Goal: Task Accomplishment & Management: Use online tool/utility

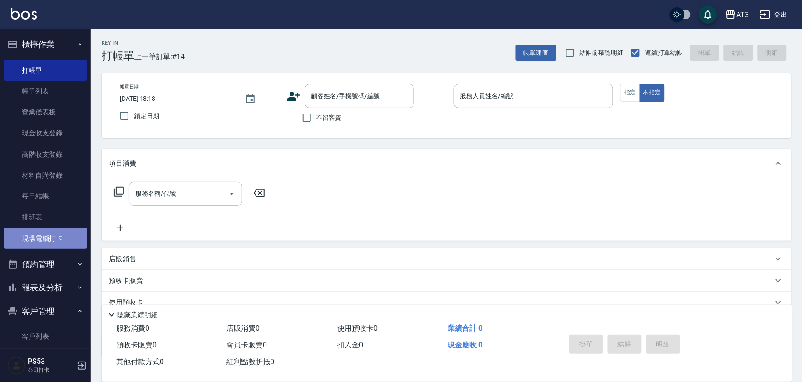
click at [69, 232] on link "現場電腦打卡" at bounding box center [46, 238] width 84 height 21
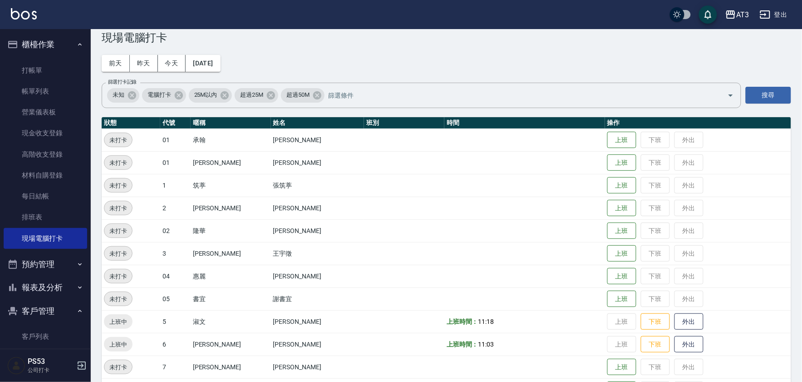
scroll to position [50, 0]
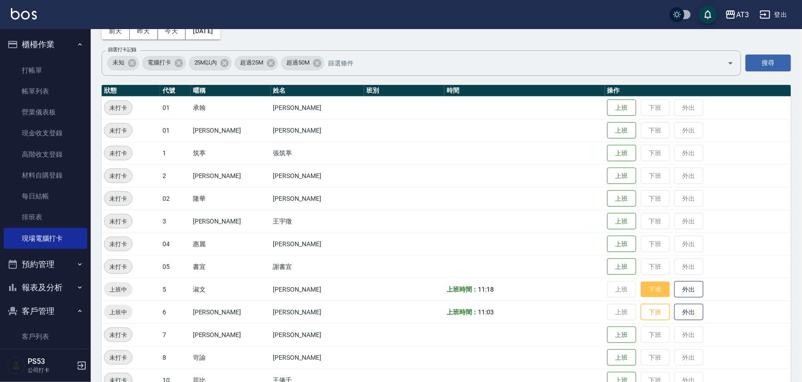
click at [641, 292] on button "下班" at bounding box center [655, 289] width 29 height 16
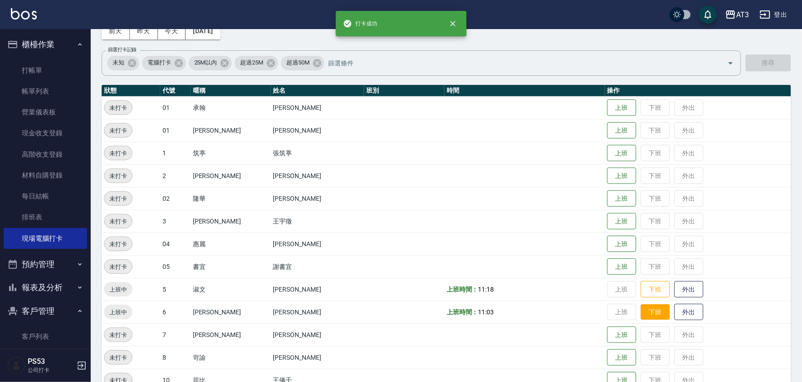
click at [641, 315] on button "下班" at bounding box center [655, 312] width 29 height 16
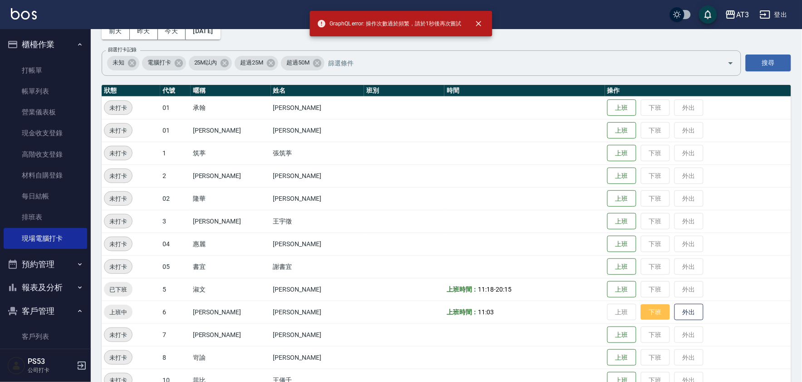
click at [641, 316] on button "下班" at bounding box center [655, 312] width 29 height 16
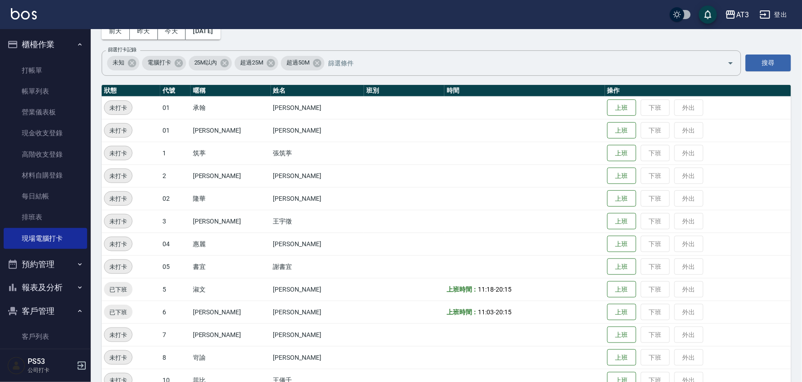
click at [50, 286] on button "報表及分析" at bounding box center [46, 288] width 84 height 24
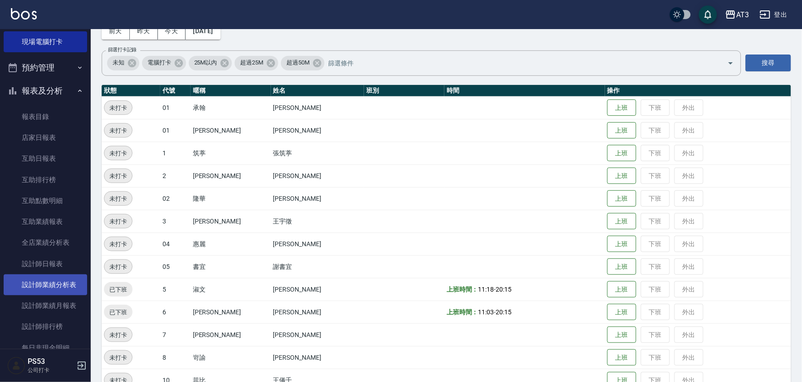
scroll to position [202, 0]
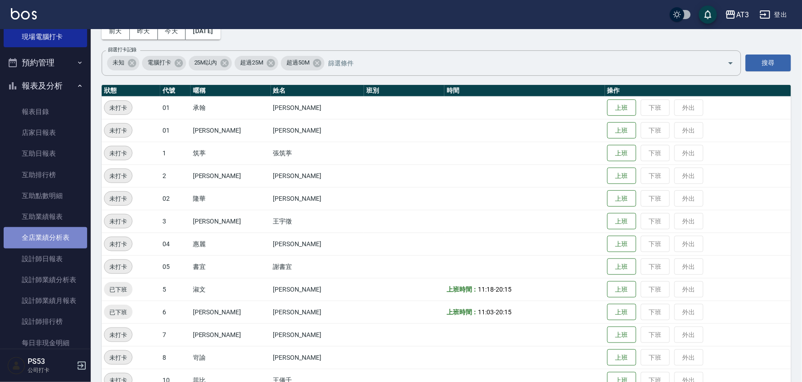
click at [62, 237] on link "全店業績分析表" at bounding box center [46, 237] width 84 height 21
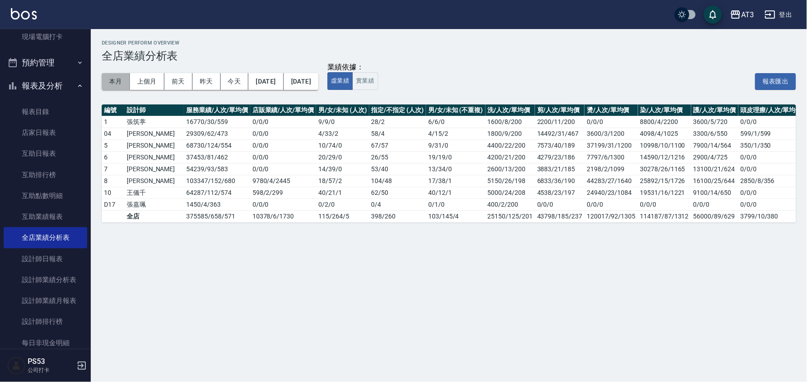
click at [110, 82] on button "本月" at bounding box center [116, 81] width 28 height 17
click at [119, 79] on button "本月" at bounding box center [116, 81] width 28 height 17
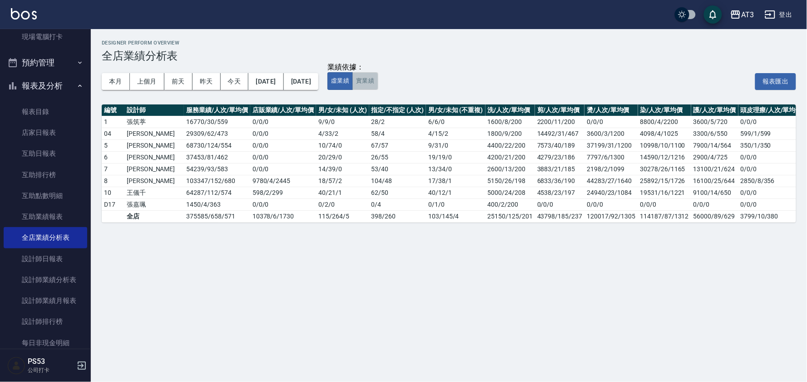
click at [378, 83] on button "實業績" at bounding box center [364, 81] width 25 height 18
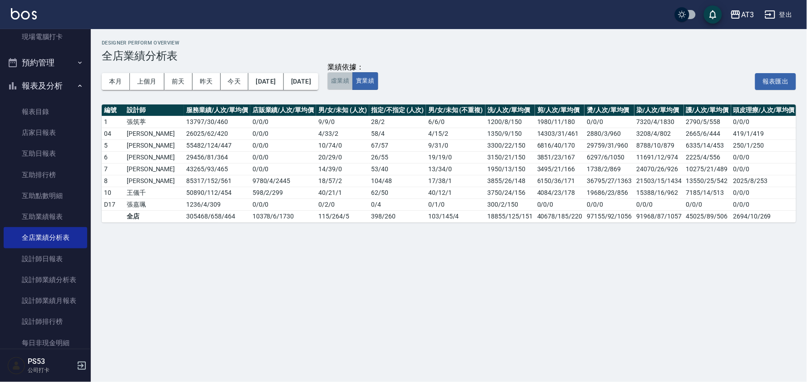
click at [353, 83] on button "虛業績" at bounding box center [339, 81] width 25 height 18
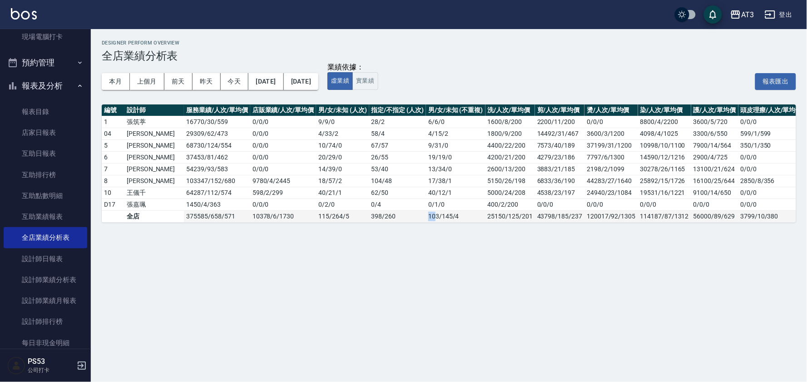
drag, startPoint x: 406, startPoint y: 219, endPoint x: 416, endPoint y: 220, distance: 10.0
click at [416, 220] on tr "全店 375585 / 658 / 571 10378 / 6 / 1730 115 / 264 / 5 398 / 260 103 / 145 / 4 25…" at bounding box center [539, 216] width 875 height 12
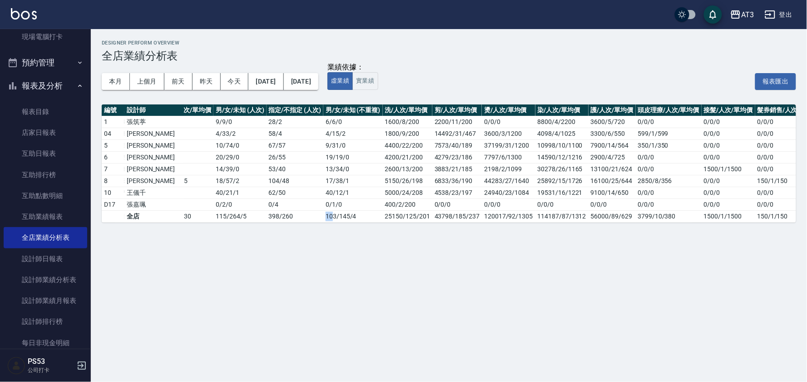
scroll to position [0, 103]
click at [292, 256] on div "Designer Perform Overview 全店業績分析表 本月 上個月 [DATE] [DATE] [DATE] [DATE] [DATE] 業績依…" at bounding box center [403, 191] width 807 height 382
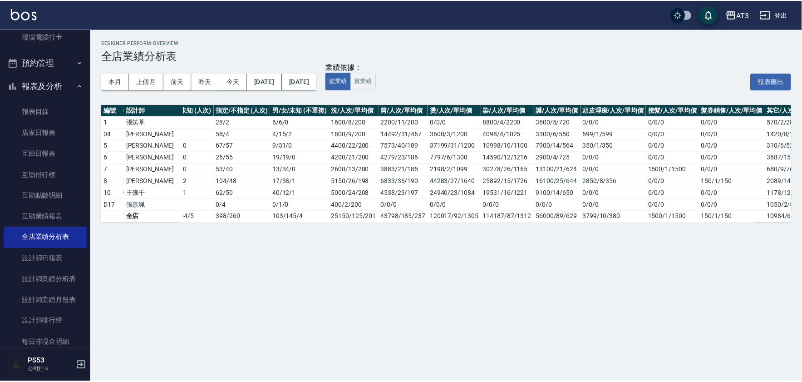
scroll to position [0, 169]
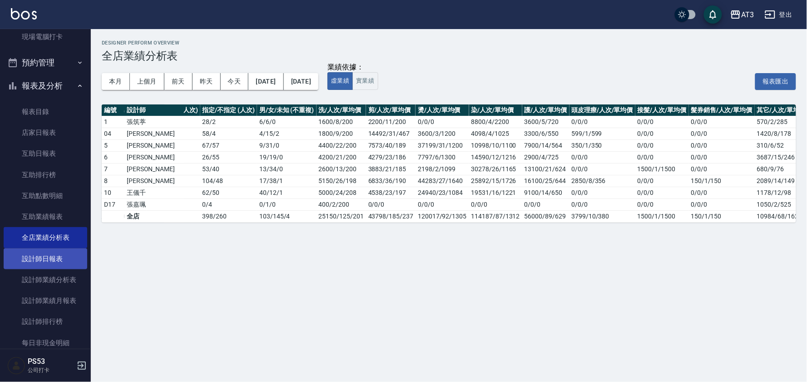
click at [47, 256] on link "設計師日報表" at bounding box center [46, 258] width 84 height 21
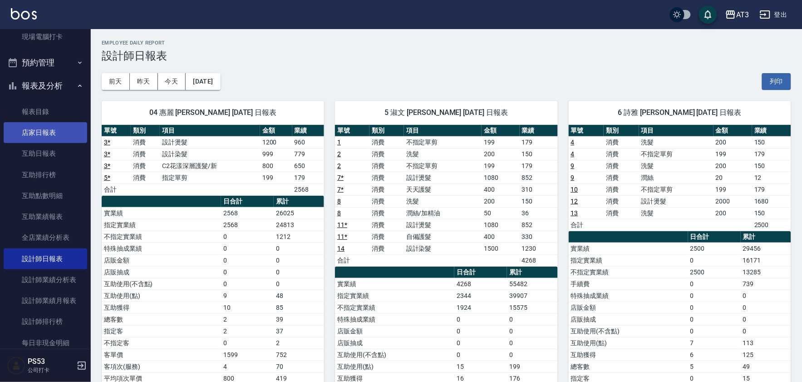
click at [42, 133] on link "店家日報表" at bounding box center [46, 132] width 84 height 21
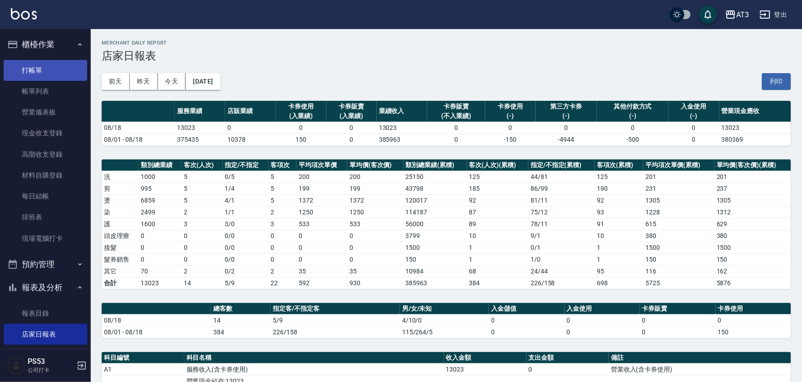
click at [38, 70] on link "打帳單" at bounding box center [46, 70] width 84 height 21
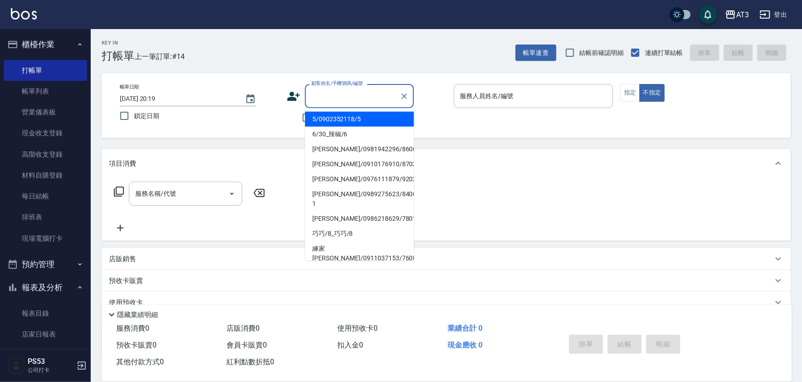
click at [319, 96] on input "顧客姓名/手機號碼/編號" at bounding box center [352, 96] width 87 height 16
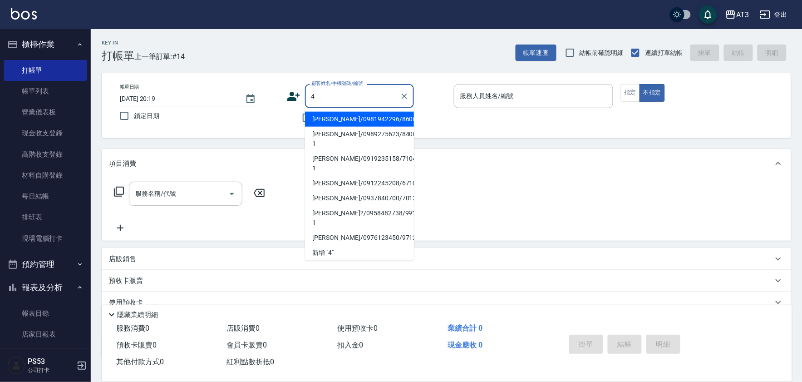
type input "[PERSON_NAME]/0981942296/860626"
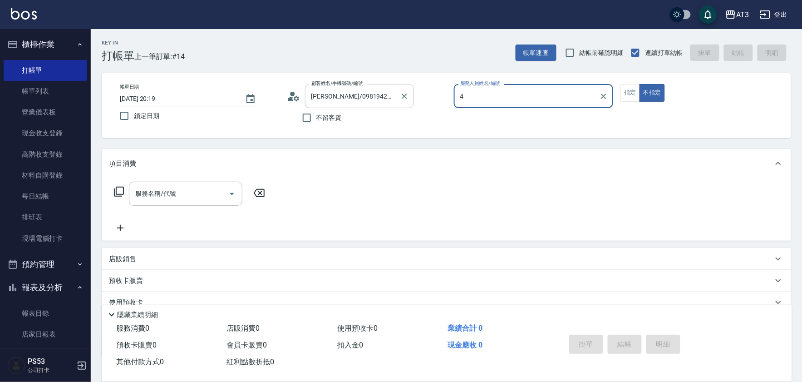
type input "4"
click at [640, 84] on button "不指定" at bounding box center [652, 93] width 25 height 18
type button "false"
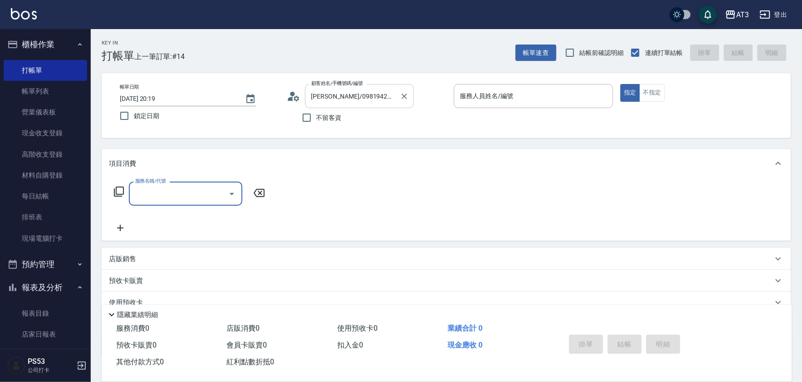
click at [410, 97] on div "[PERSON_NAME]/0981942296/860626 顧客姓名/手機號碼/編號" at bounding box center [359, 96] width 109 height 24
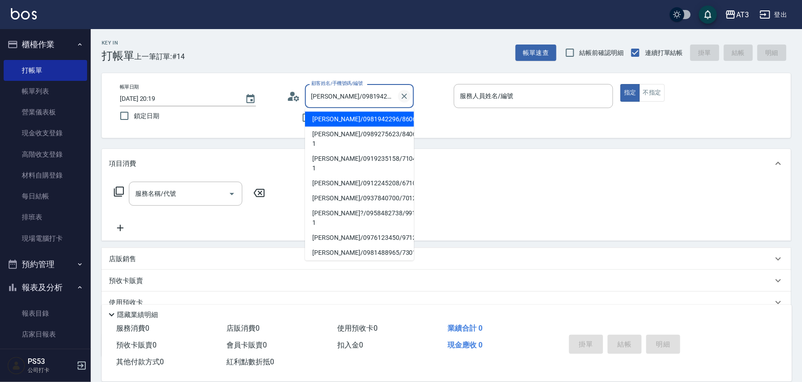
click at [407, 98] on icon "Clear" at bounding box center [404, 96] width 9 height 9
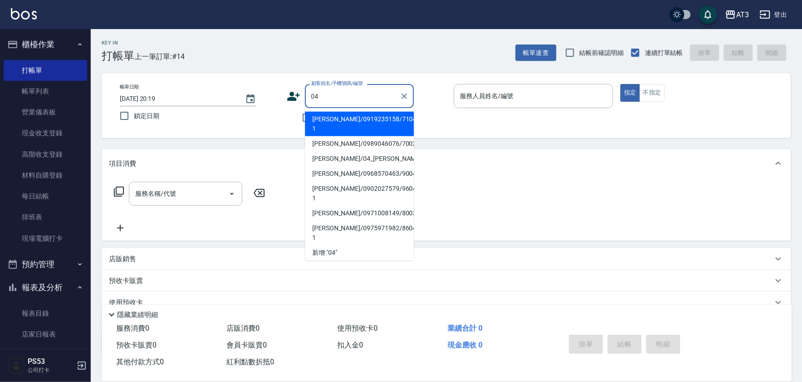
type input "[PERSON_NAME]/0919235158/710429-1"
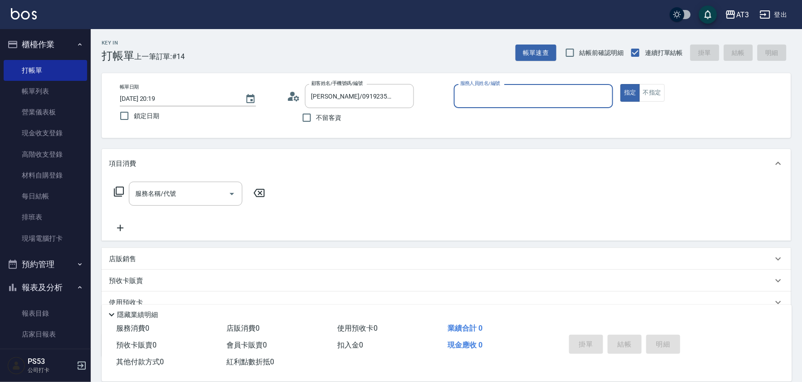
type input "0"
type input "[PERSON_NAME]/04_[PERSON_NAME]/04"
type input "惠麗-04"
type button "true"
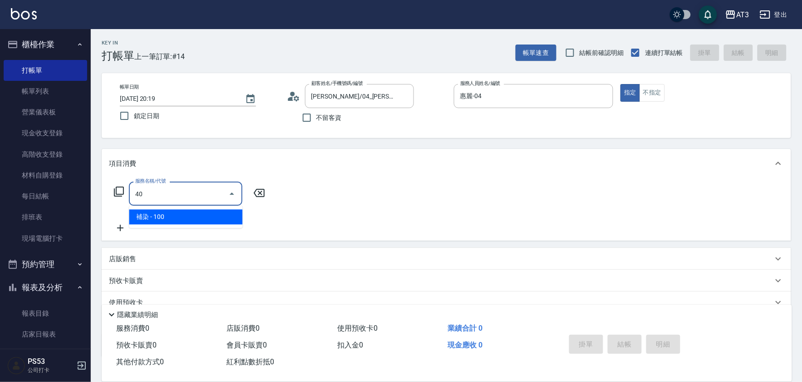
type input "4"
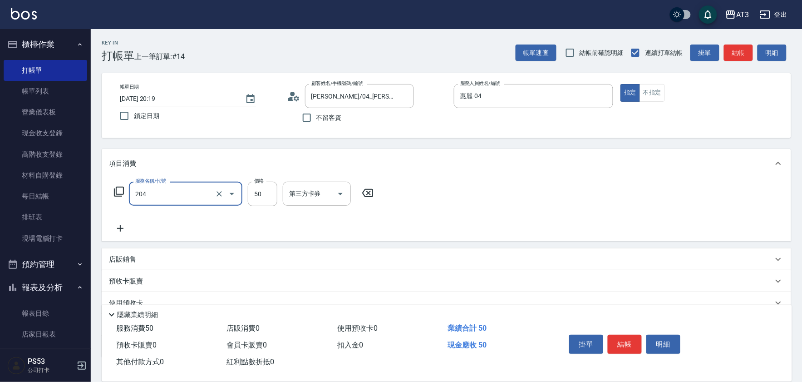
type input "修眉毛(204)"
type input "400"
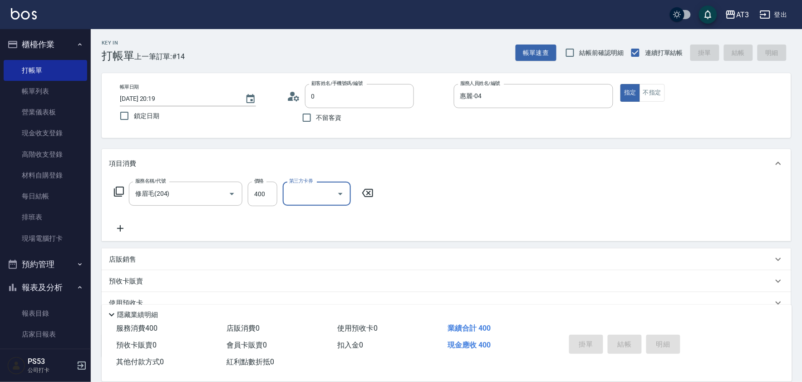
type input "04"
type input "[DATE] 20:20"
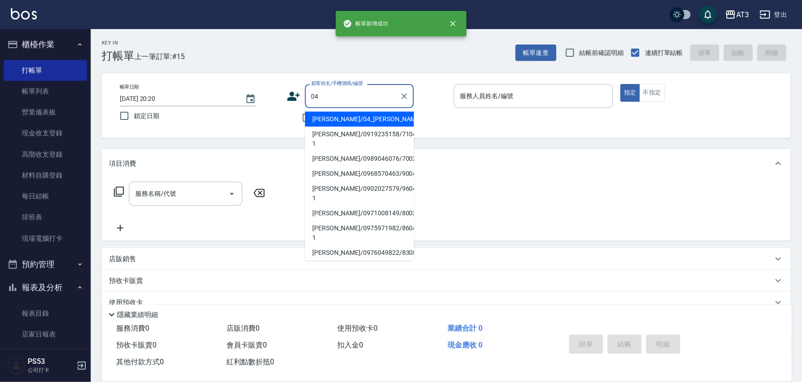
type input "[PERSON_NAME]/04_[PERSON_NAME]/04"
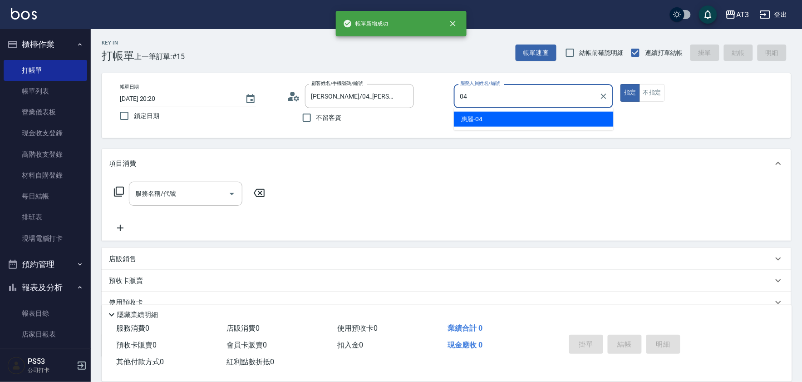
type input "惠麗-04"
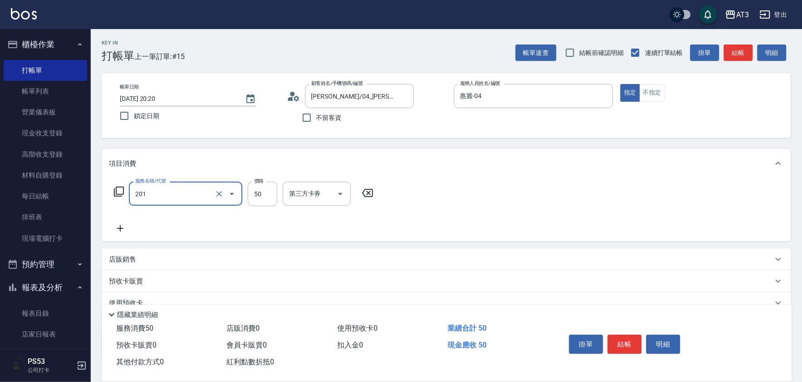
type input "剪瀏海(201)"
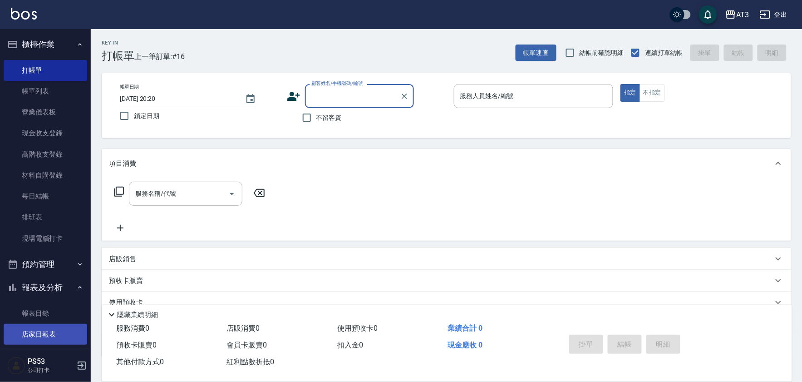
scroll to position [50, 0]
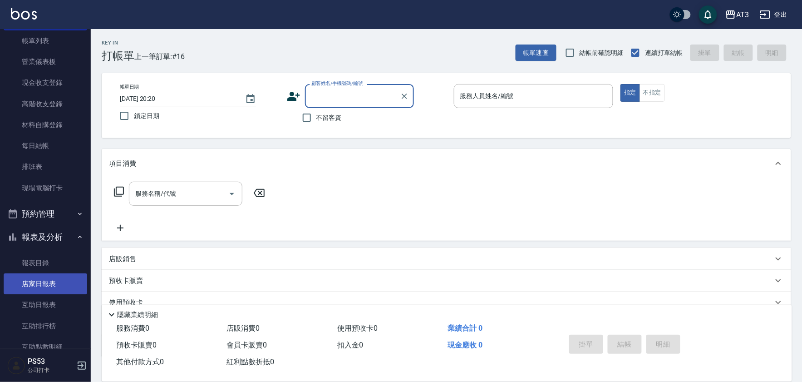
click at [50, 286] on link "店家日報表" at bounding box center [46, 283] width 84 height 21
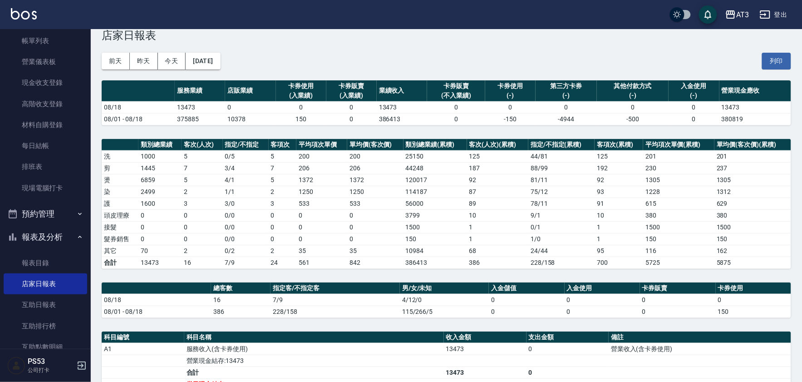
scroll to position [71, 0]
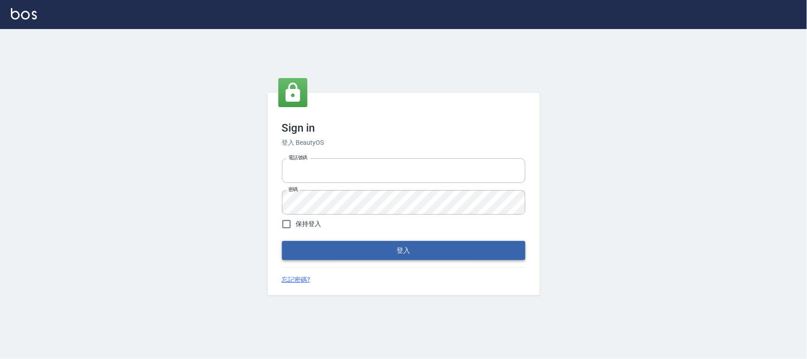
type input "032805930"
click at [387, 242] on button "登入" at bounding box center [403, 250] width 243 height 19
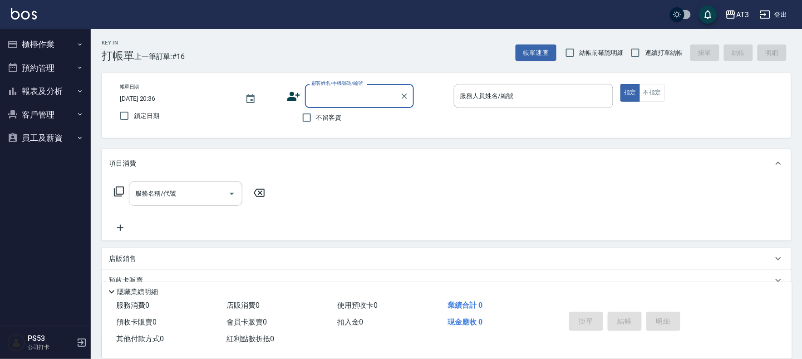
drag, startPoint x: 20, startPoint y: 44, endPoint x: 24, endPoint y: 49, distance: 6.5
click at [20, 46] on button "櫃檯作業" at bounding box center [46, 45] width 84 height 24
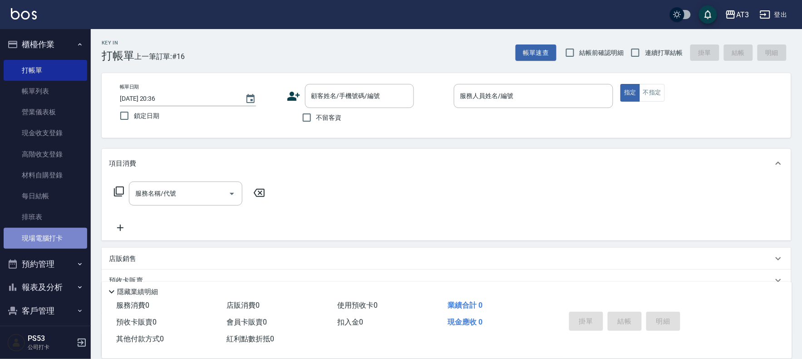
click at [53, 238] on link "現場電腦打卡" at bounding box center [46, 238] width 84 height 21
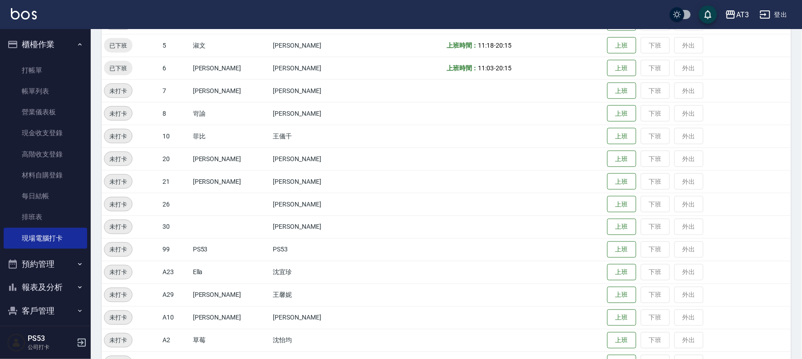
scroll to position [343, 0]
